Goal: Task Accomplishment & Management: Manage account settings

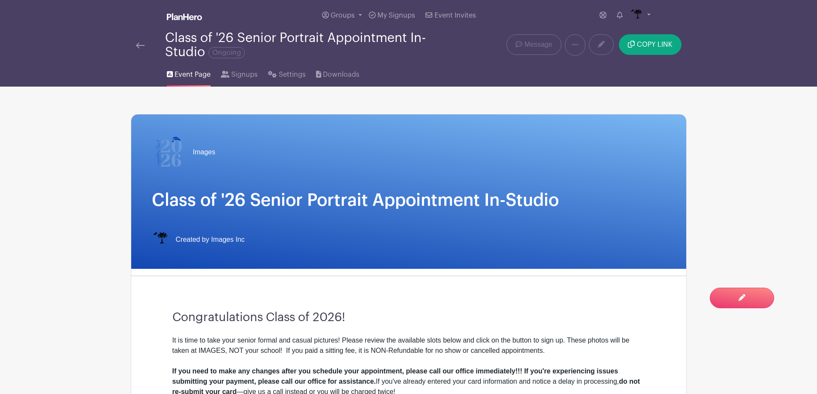
click at [138, 40] on link at bounding box center [140, 45] width 9 height 10
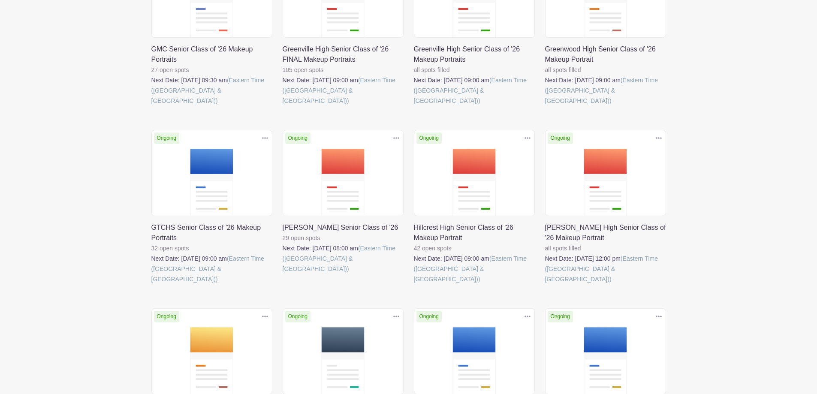
scroll to position [558, 0]
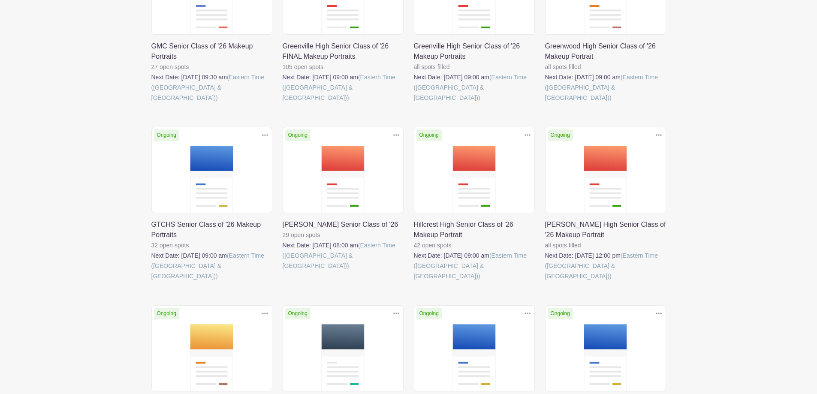
click at [545, 281] on link at bounding box center [545, 281] width 0 height 0
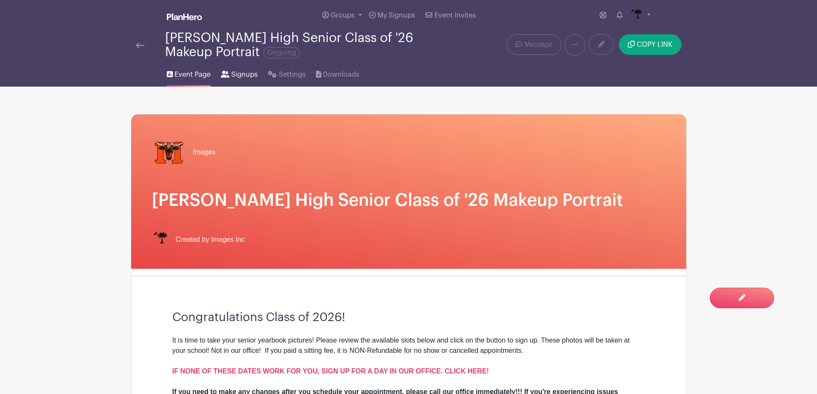
click at [242, 78] on span "Signups" at bounding box center [244, 75] width 27 height 10
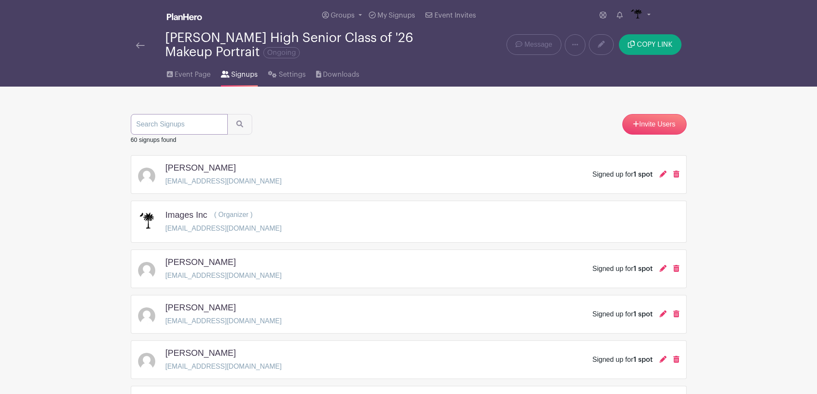
click at [194, 121] on input "search" at bounding box center [179, 124] width 97 height 21
type input "zamo"
click at [227, 114] on button "submit" at bounding box center [239, 124] width 25 height 21
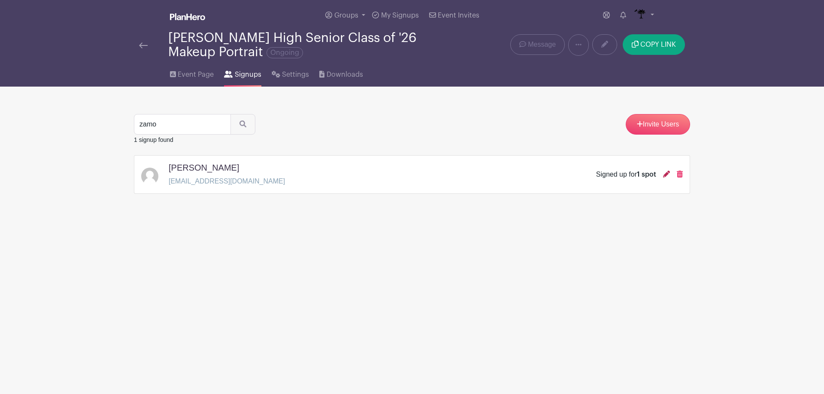
click at [666, 177] on icon at bounding box center [666, 174] width 7 height 7
